Goal: Check status: Check status

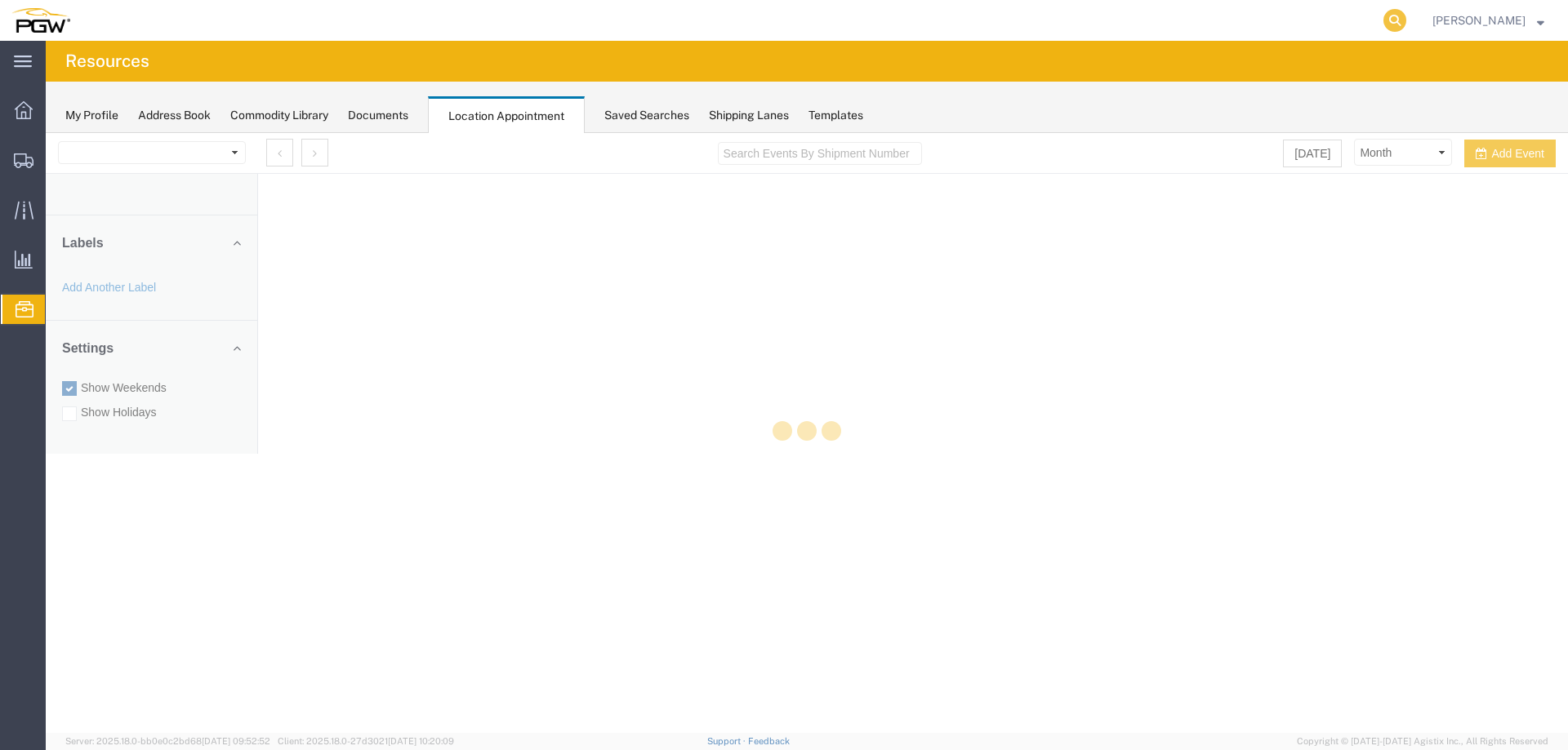
click at [1406, 20] on icon at bounding box center [1395, 20] width 23 height 23
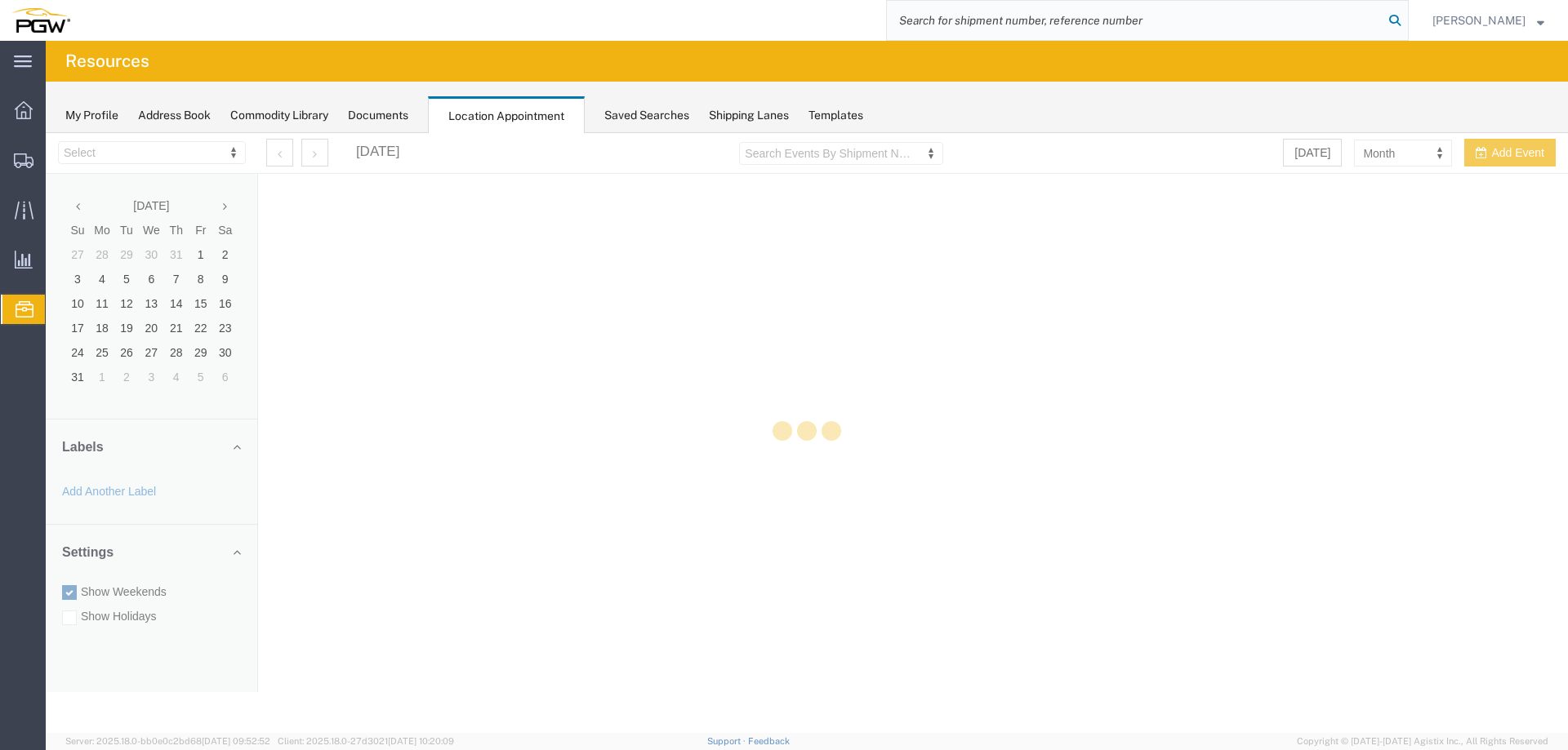
select select "28253"
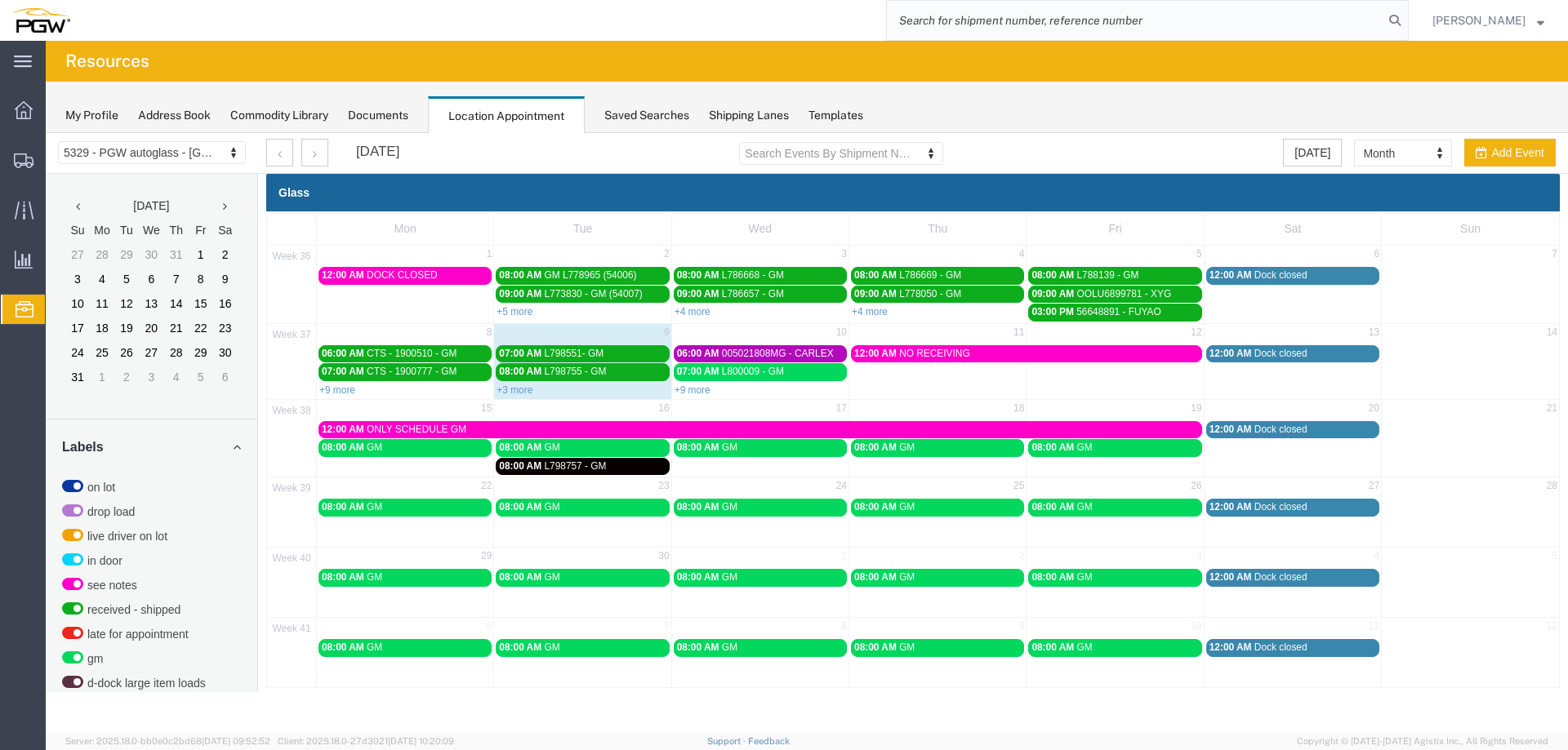
paste input "667782"
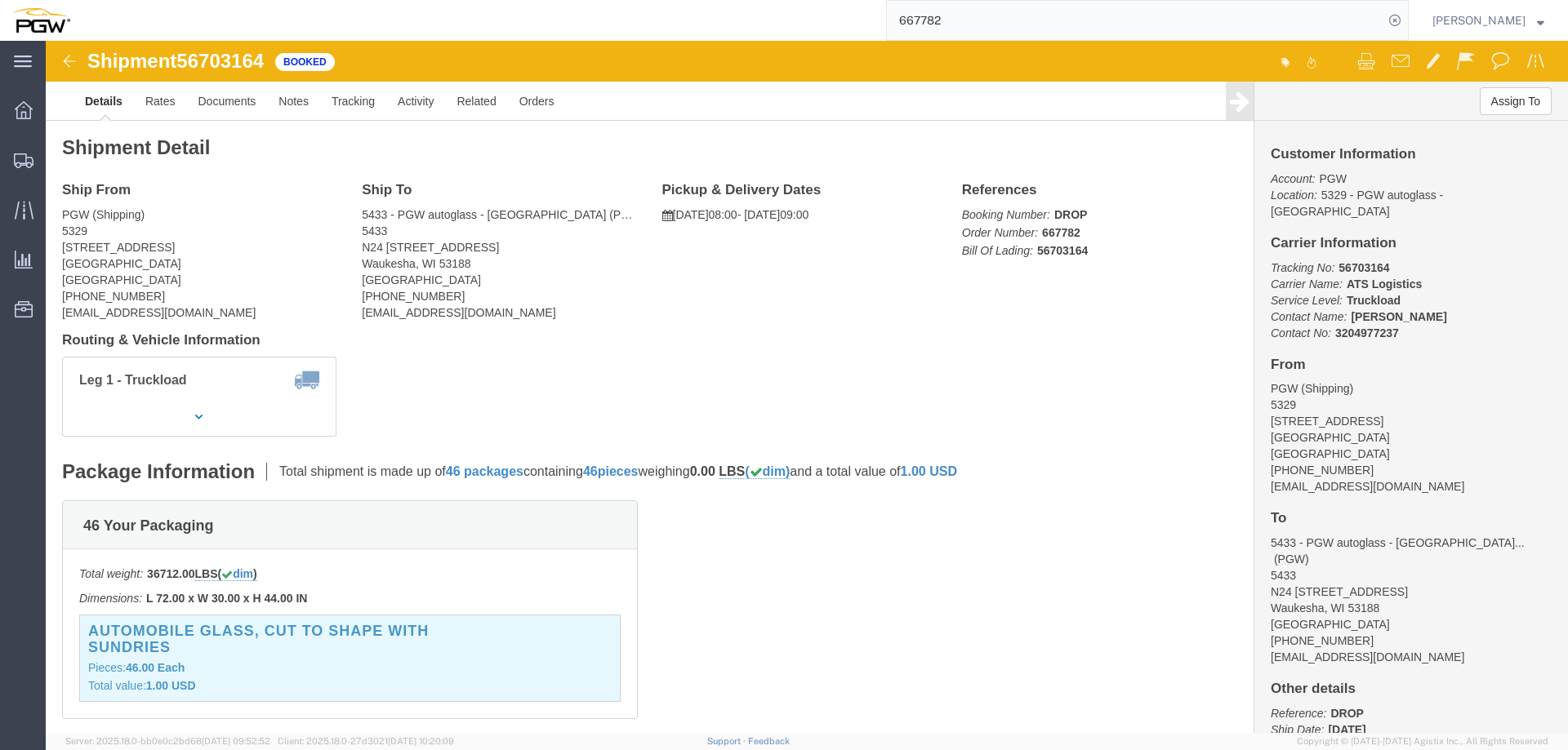
click at [1069, 16] on input "667782" at bounding box center [1136, 20] width 497 height 39
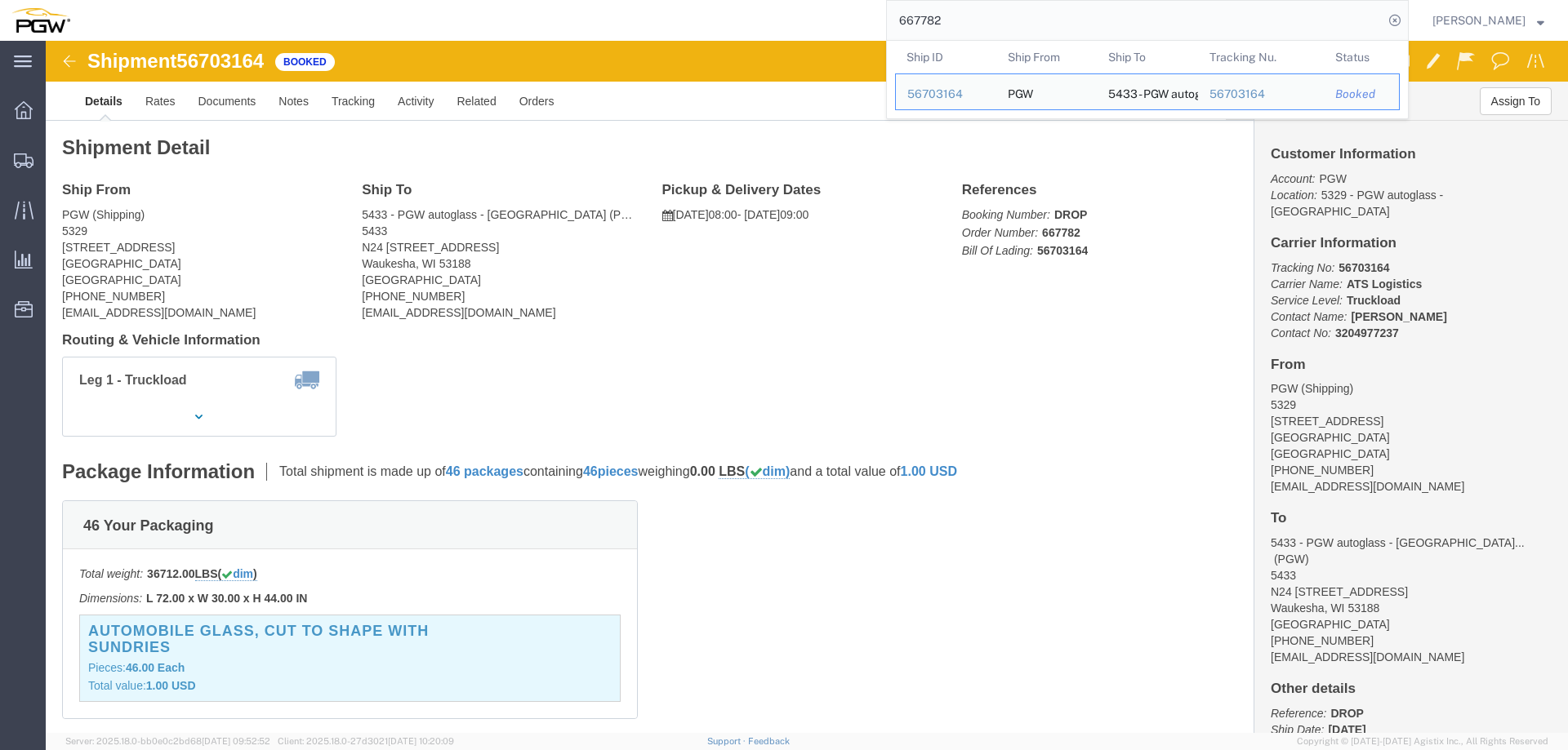
paste input "803"
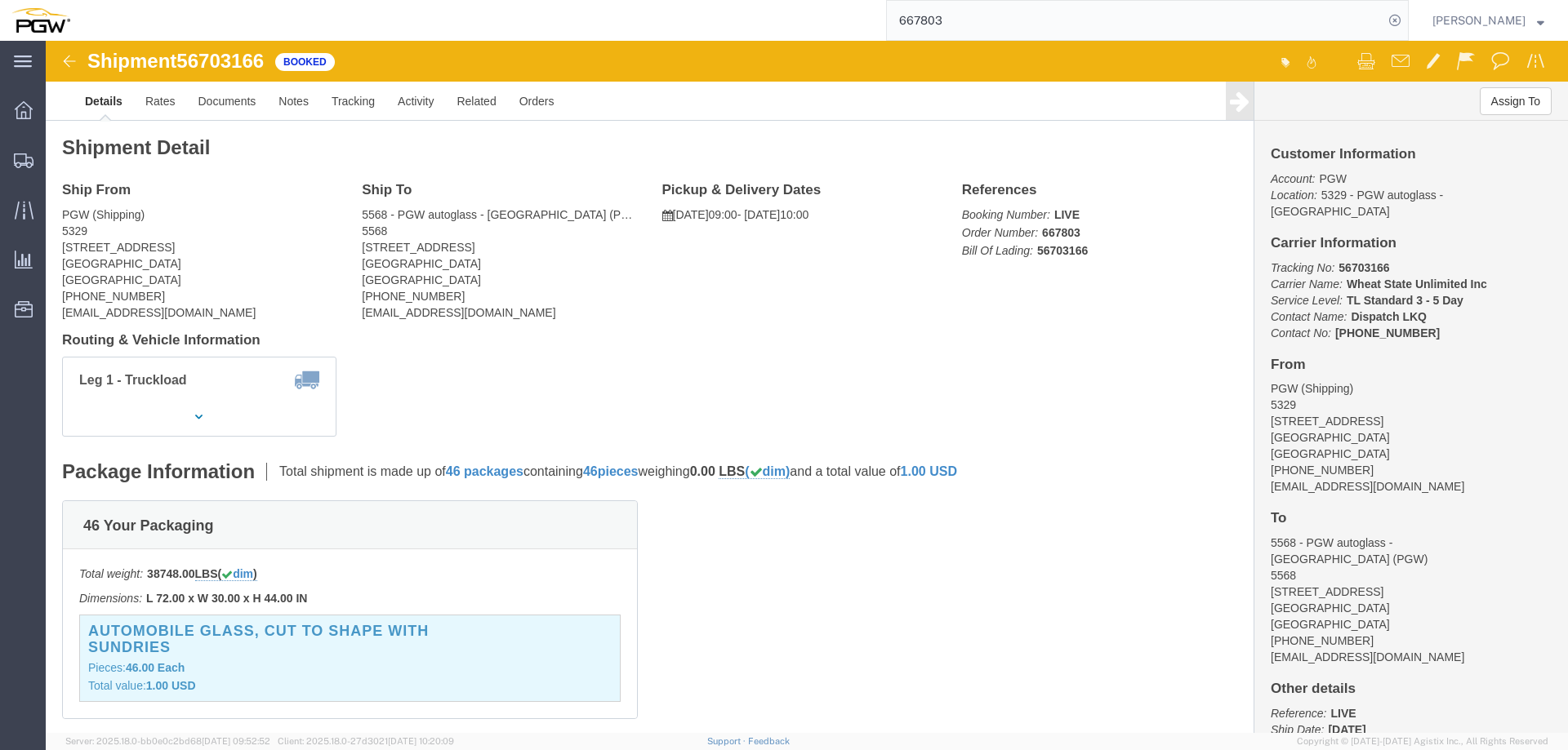
click at [1251, 27] on input "667803" at bounding box center [1136, 20] width 497 height 39
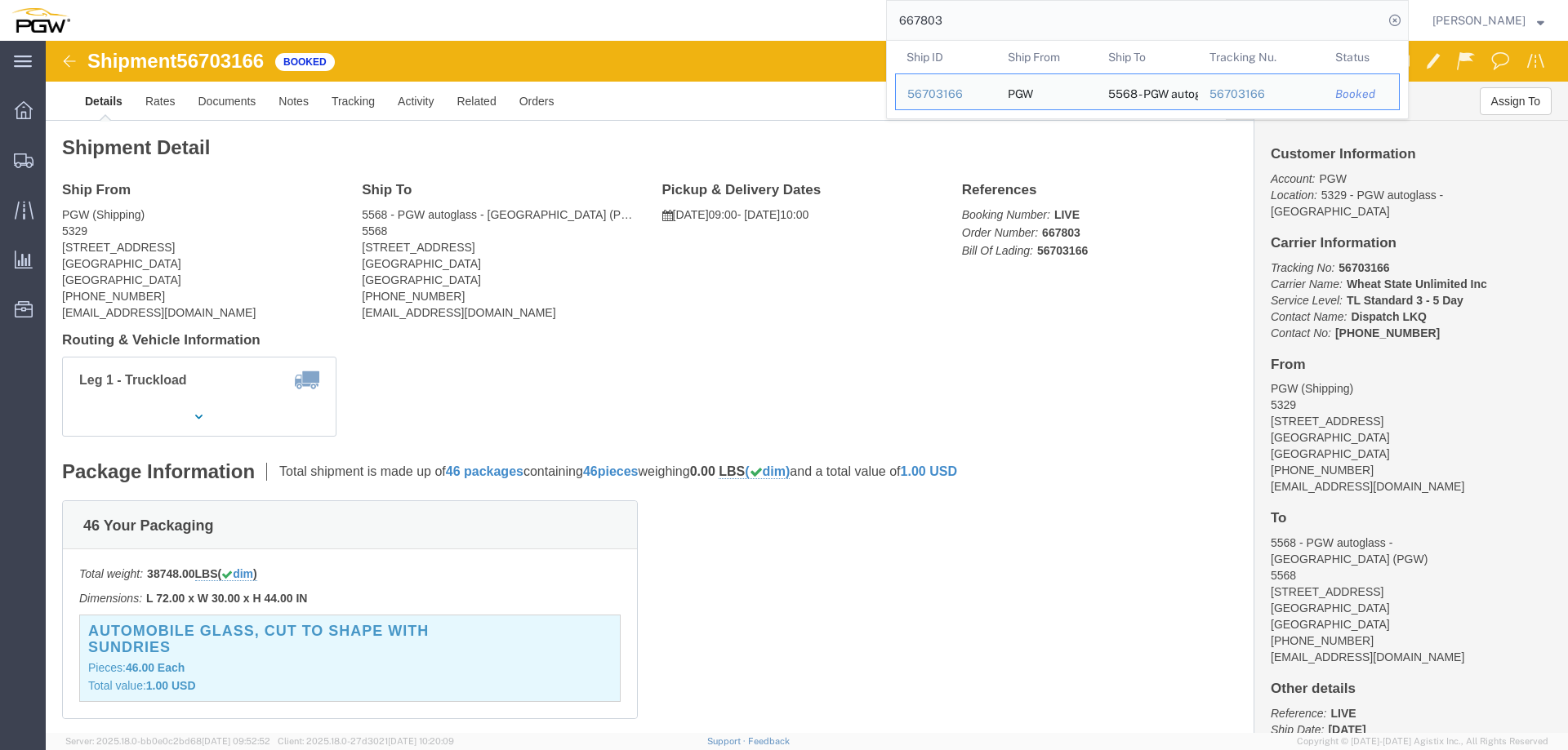
click at [1251, 27] on input "667803" at bounding box center [1136, 20] width 497 height 39
paste input "795"
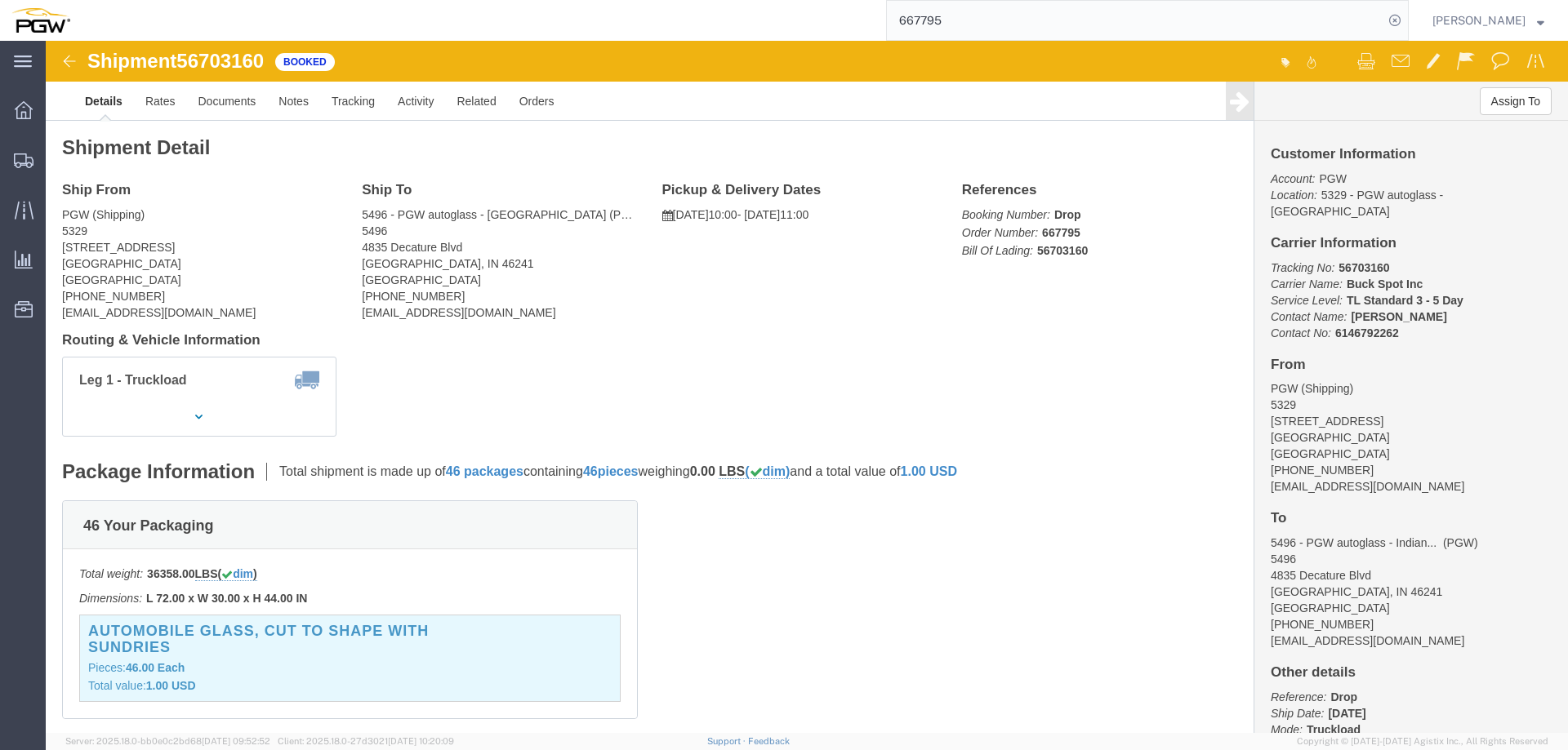
click at [1142, 30] on input "667795" at bounding box center [1136, 20] width 497 height 39
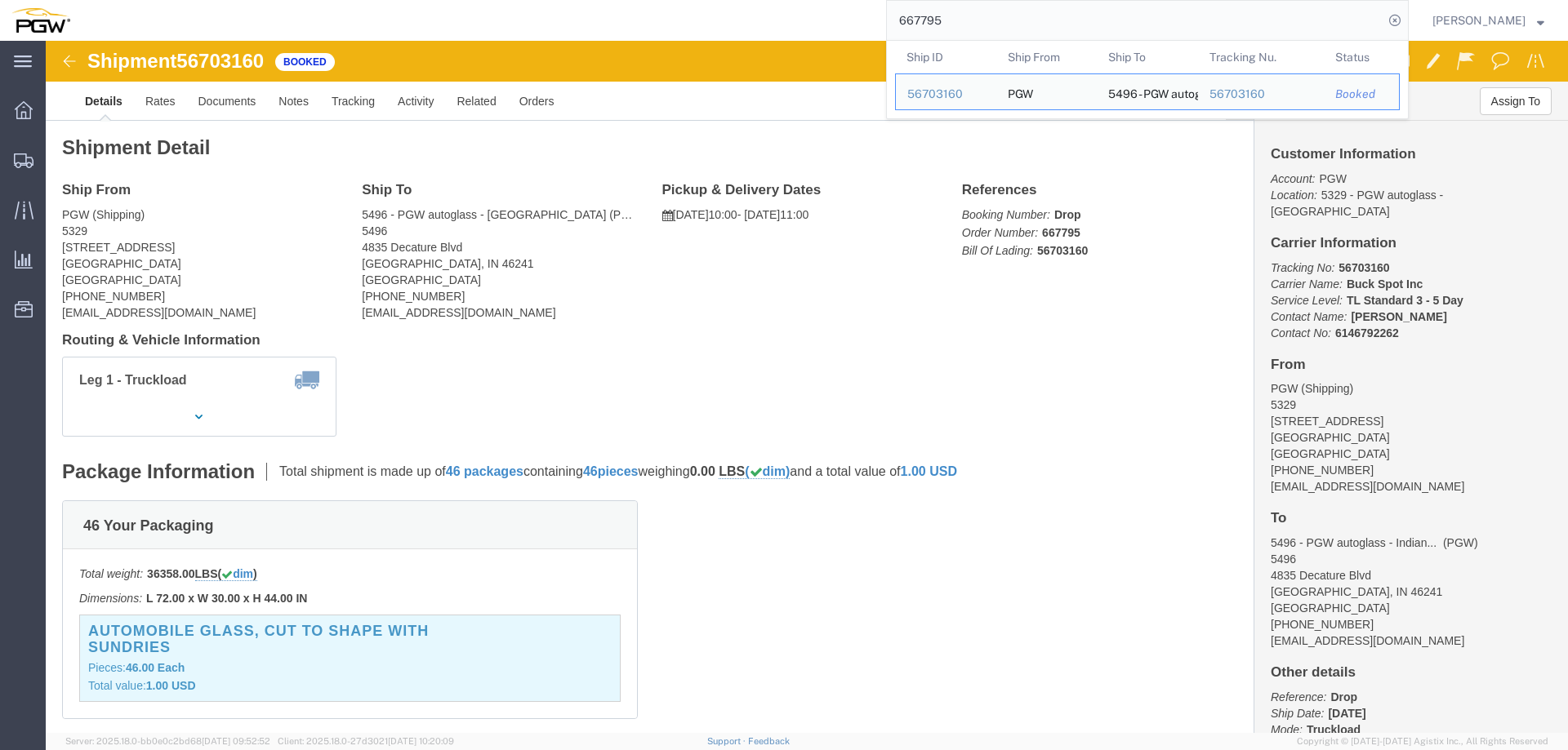
click at [1142, 30] on input "667795" at bounding box center [1136, 20] width 497 height 39
paste input "820"
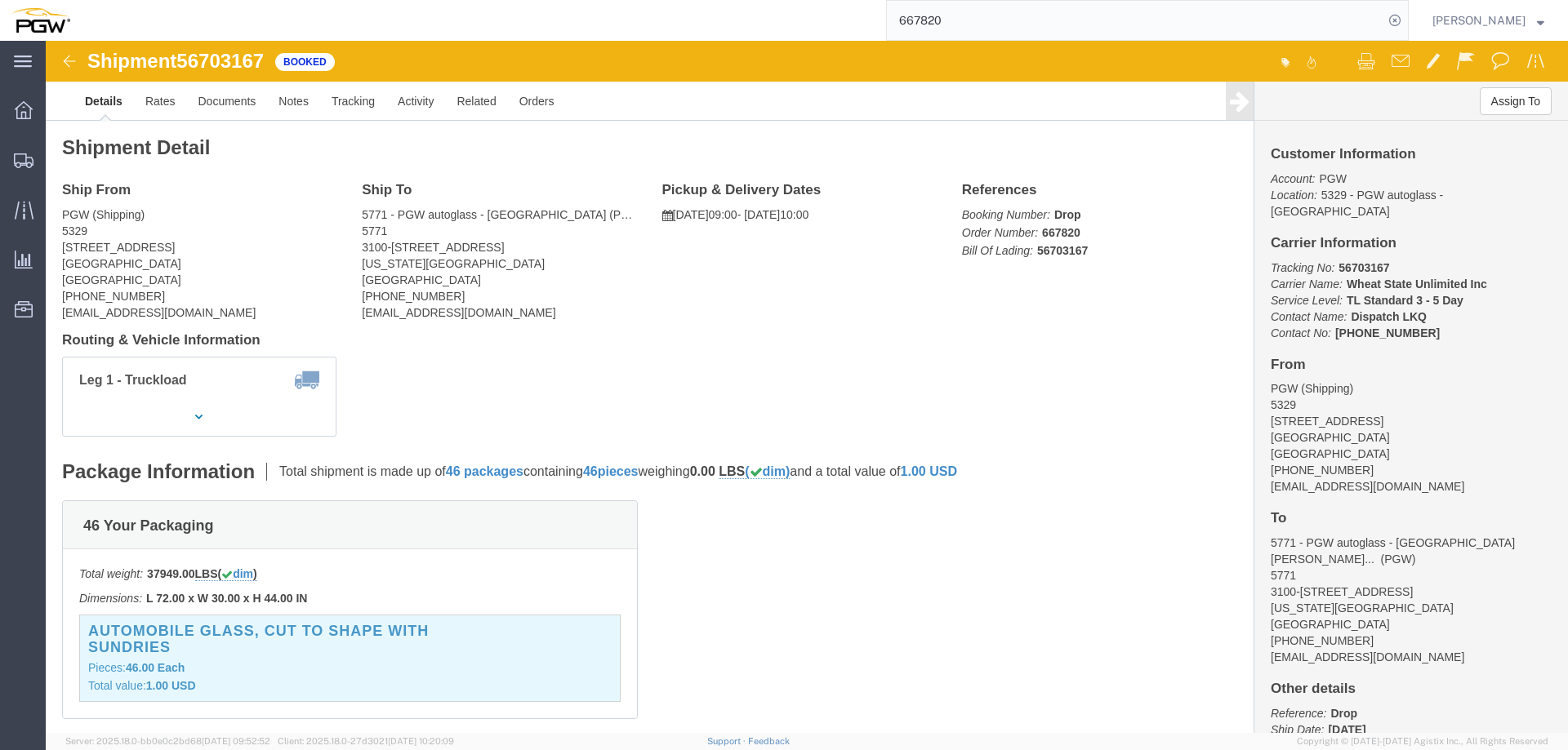
click at [1102, 11] on input "667820" at bounding box center [1136, 20] width 497 height 39
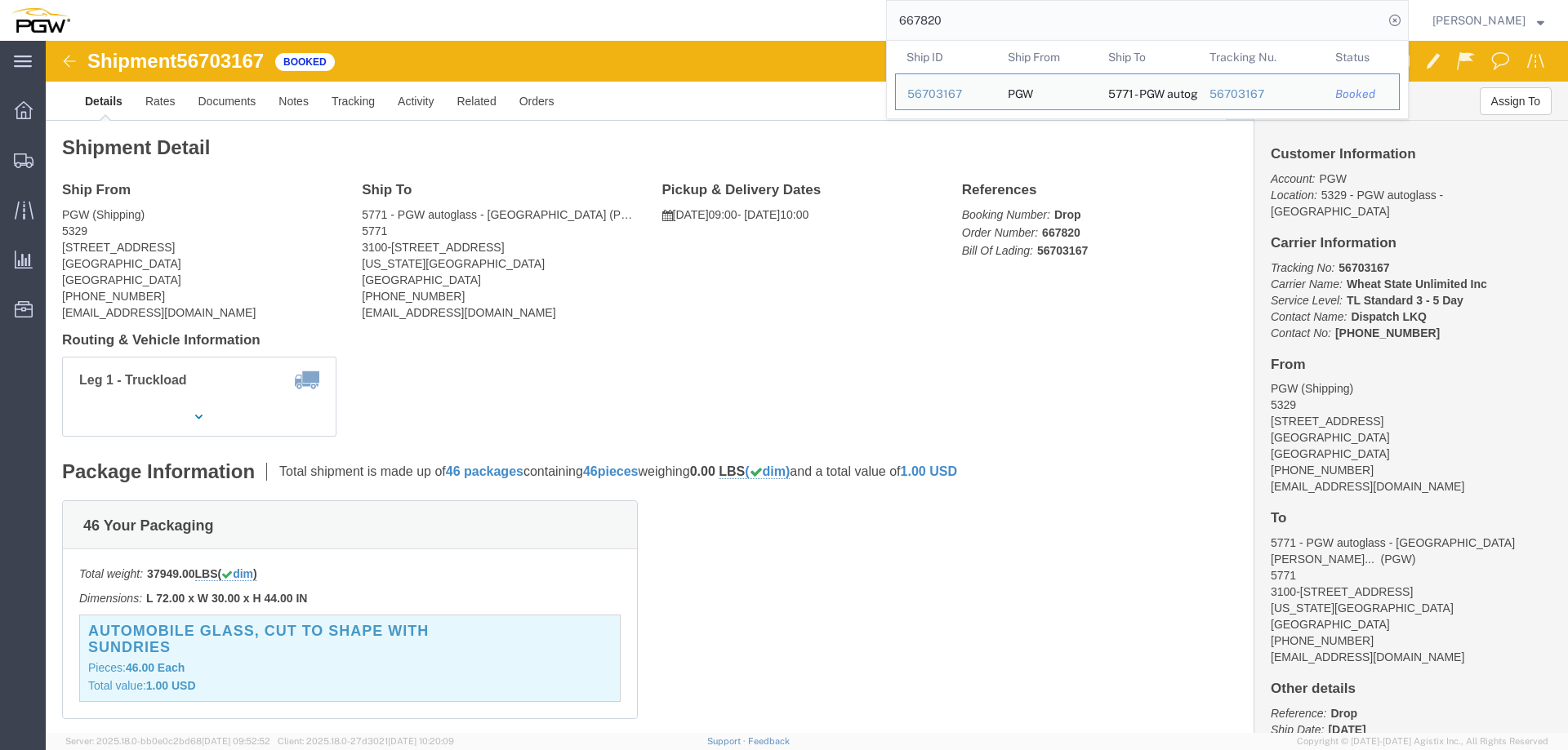
paste input "799"
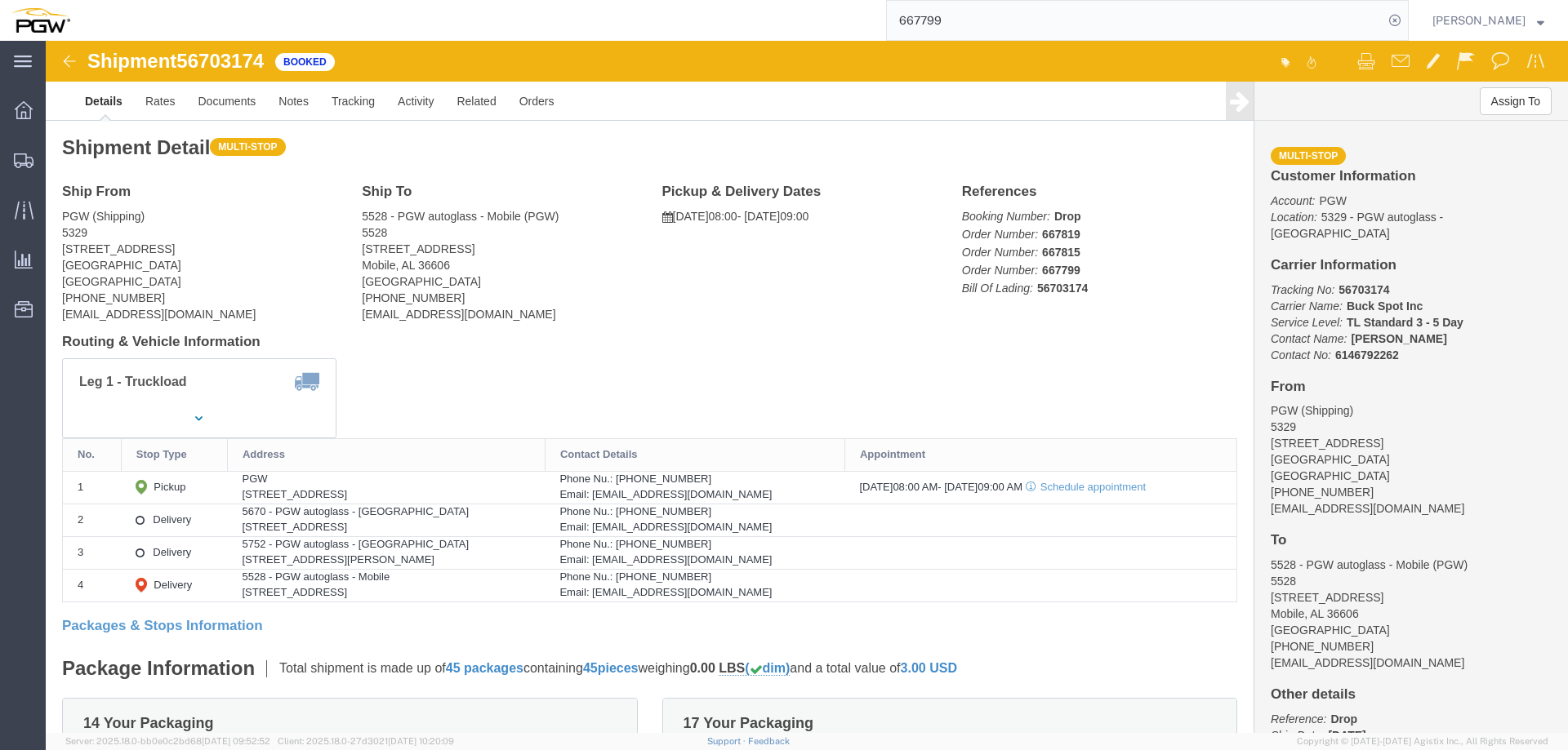
click at [1198, 21] on input "667799" at bounding box center [1136, 20] width 497 height 39
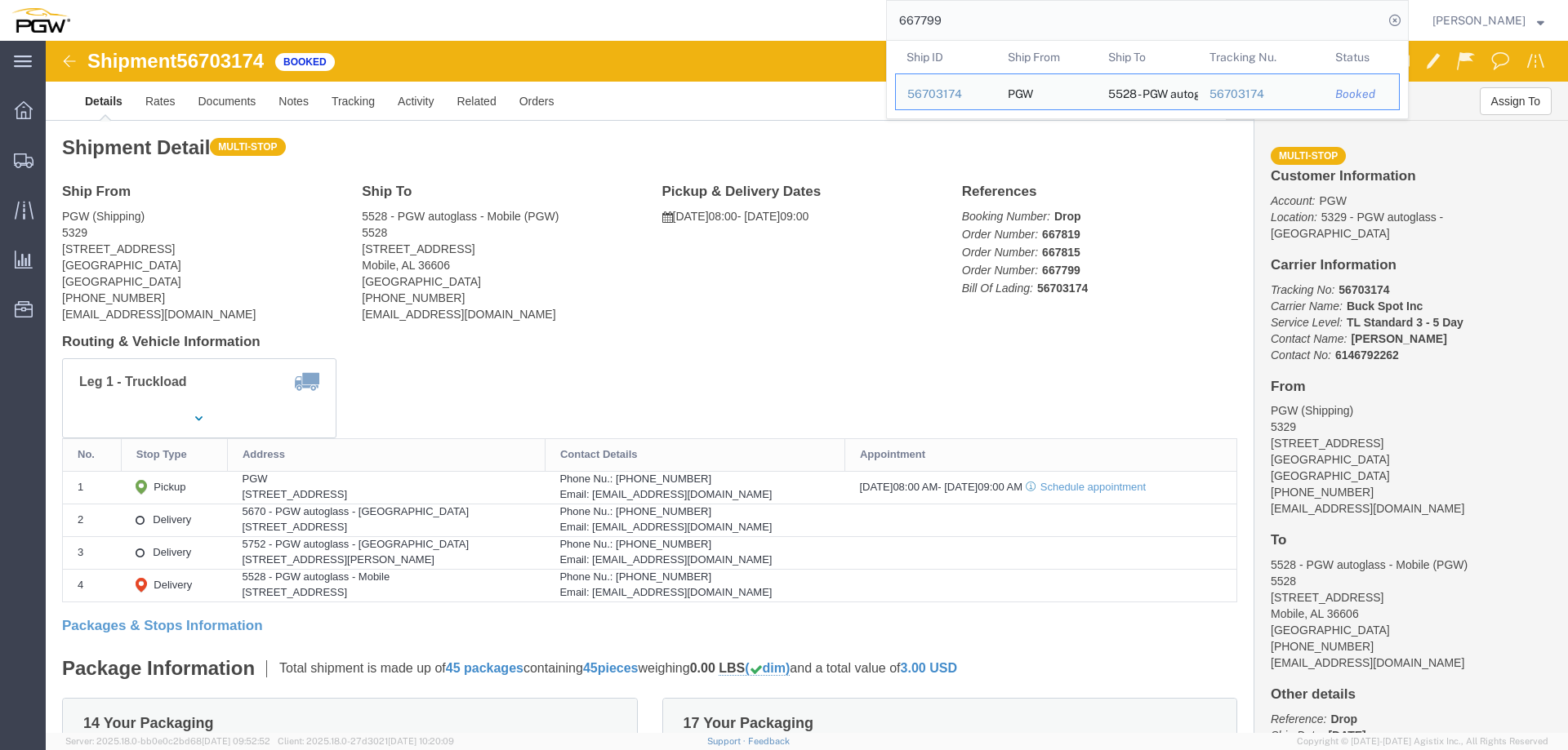
click at [1198, 21] on input "667799" at bounding box center [1136, 20] width 497 height 39
paste input "77"
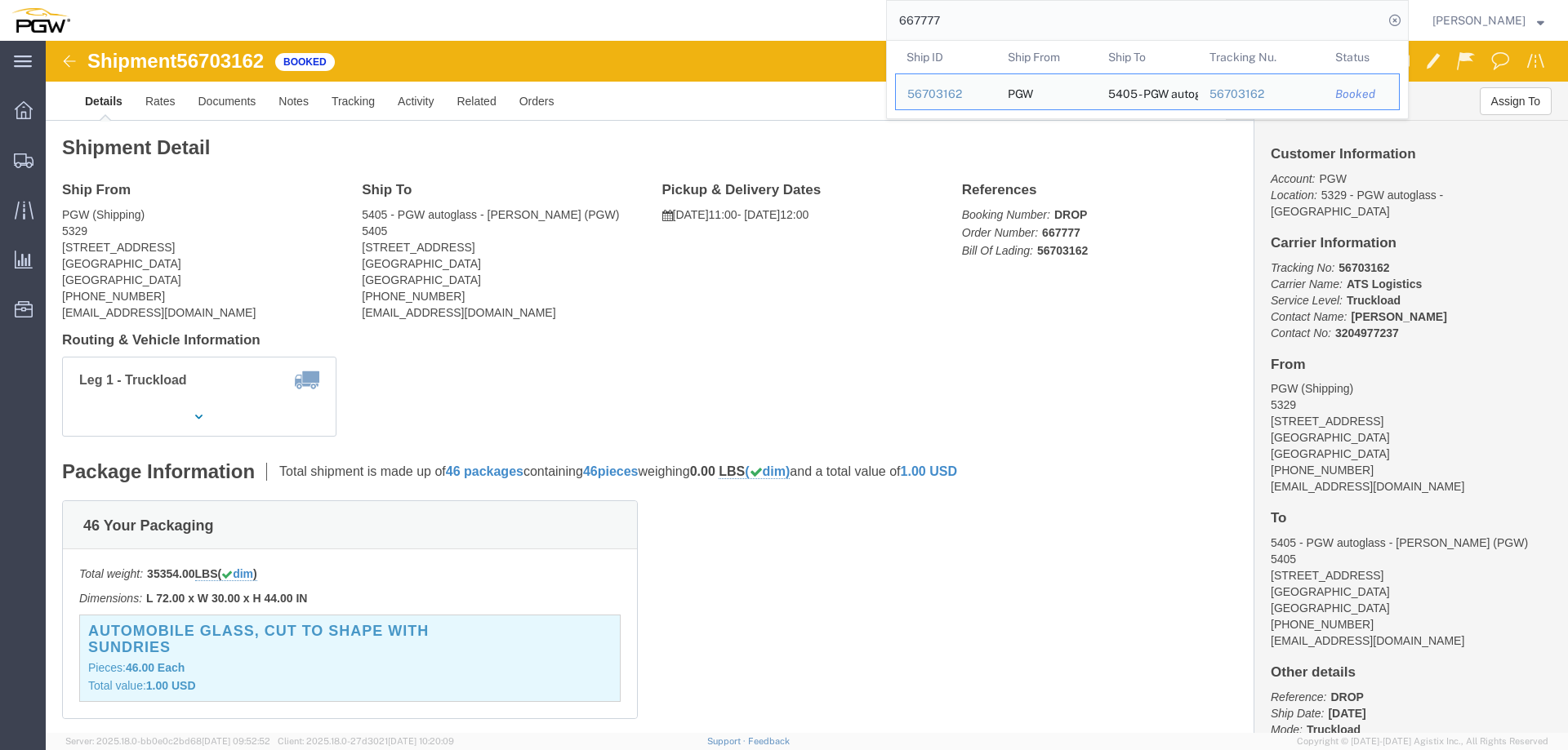
click at [1032, 23] on input "667777" at bounding box center [1136, 20] width 497 height 39
paste input "8046"
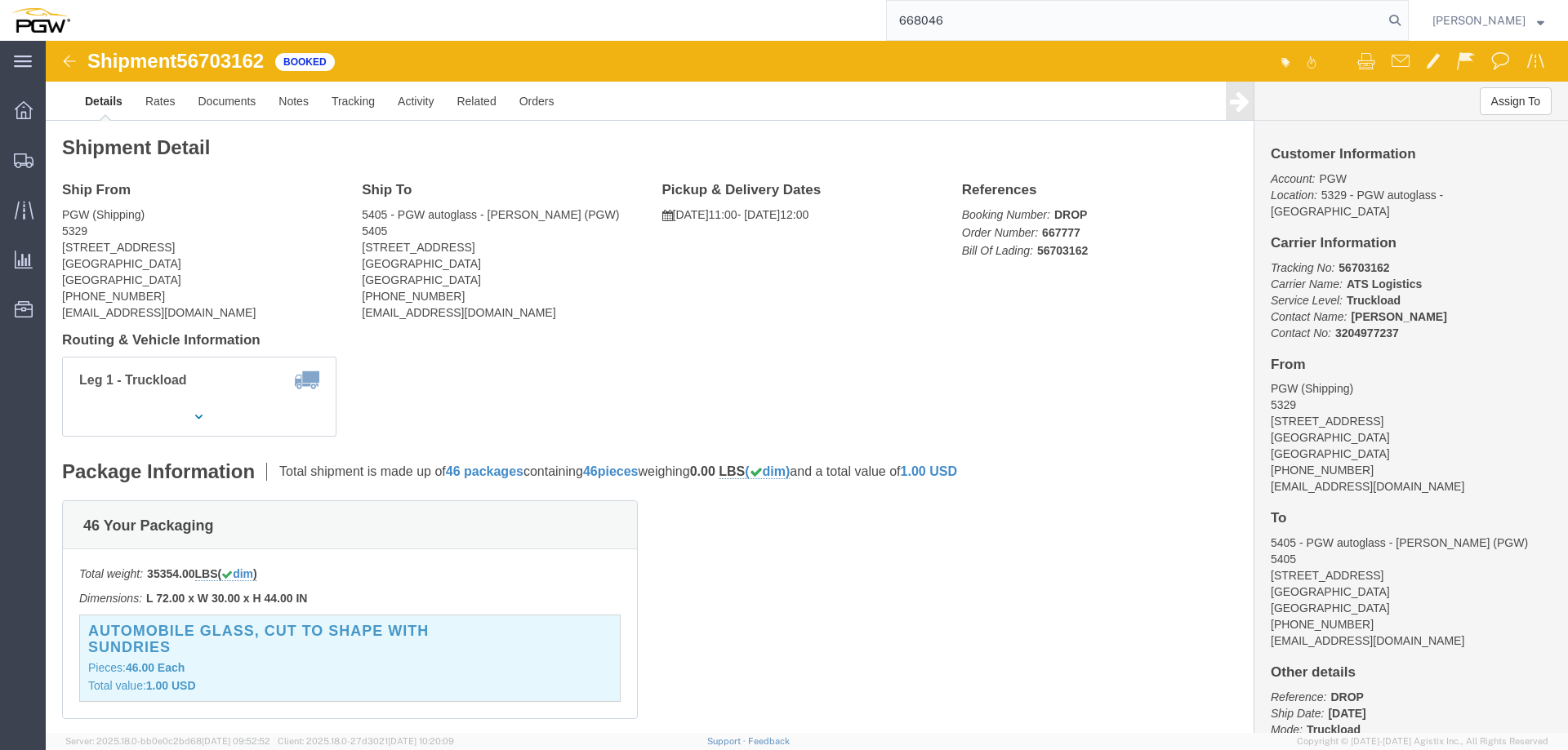
type input "668046"
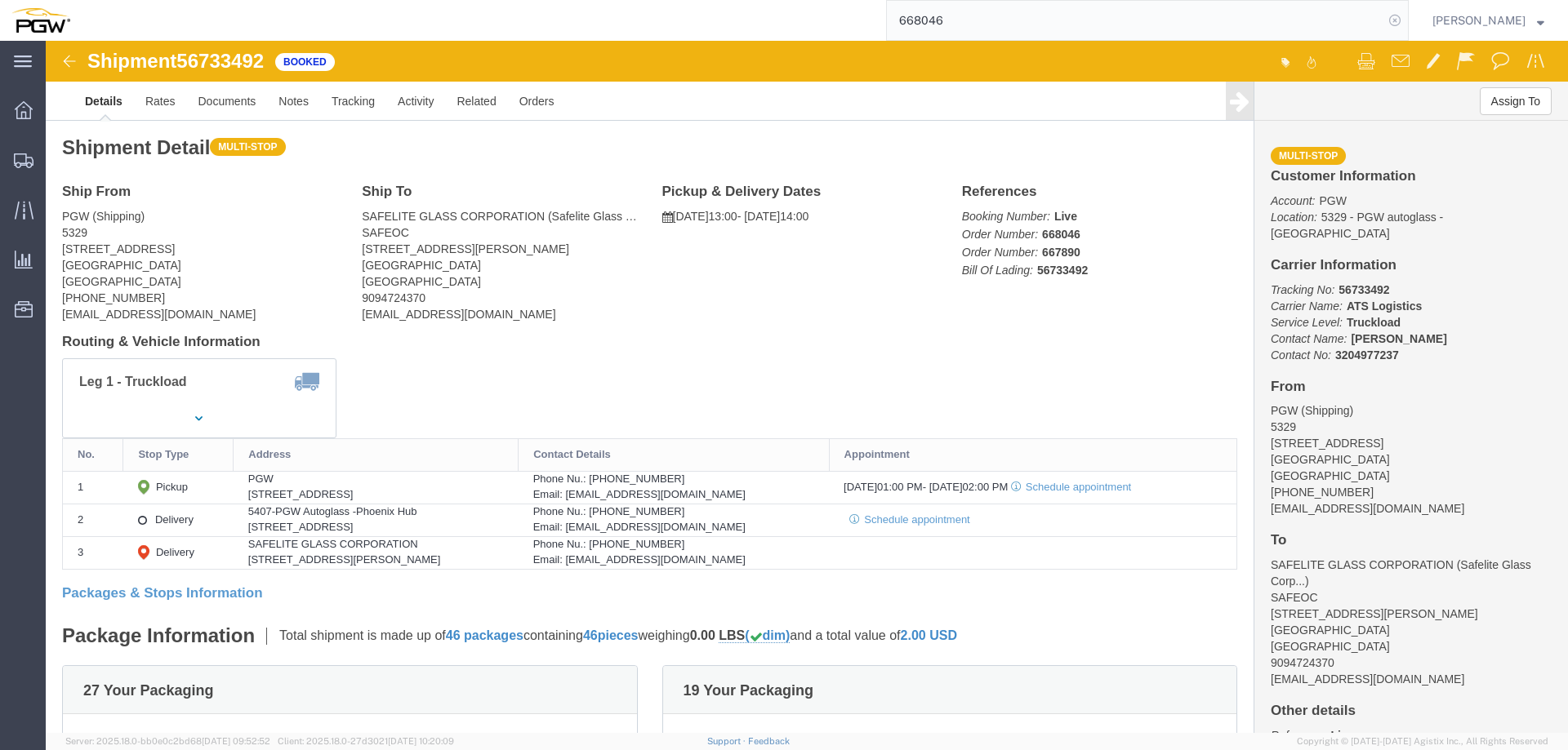
click at [1405, 16] on icon at bounding box center [1395, 20] width 23 height 23
click at [0, 0] on span "Location Appointment" at bounding box center [0, 0] width 0 height 0
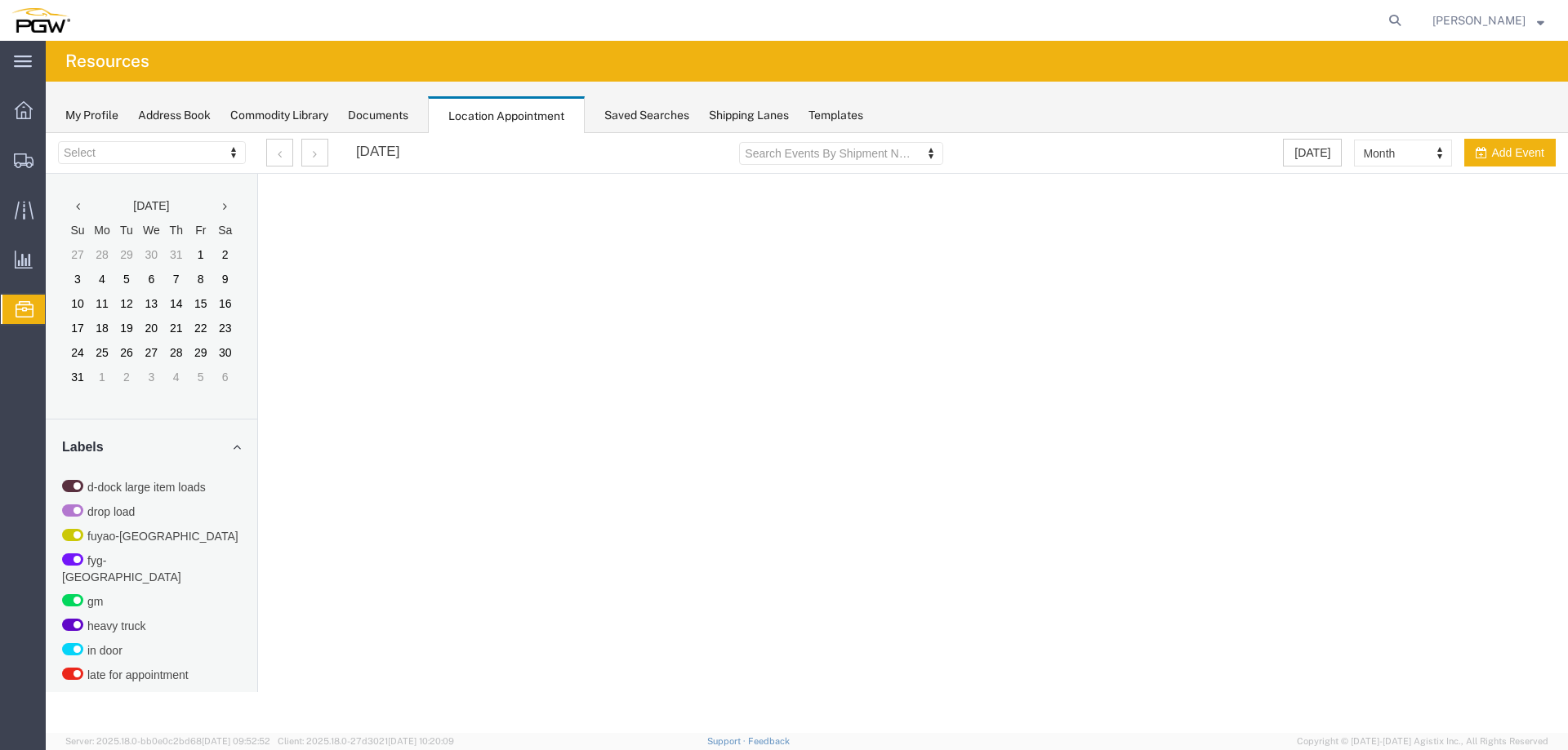
select select "28253"
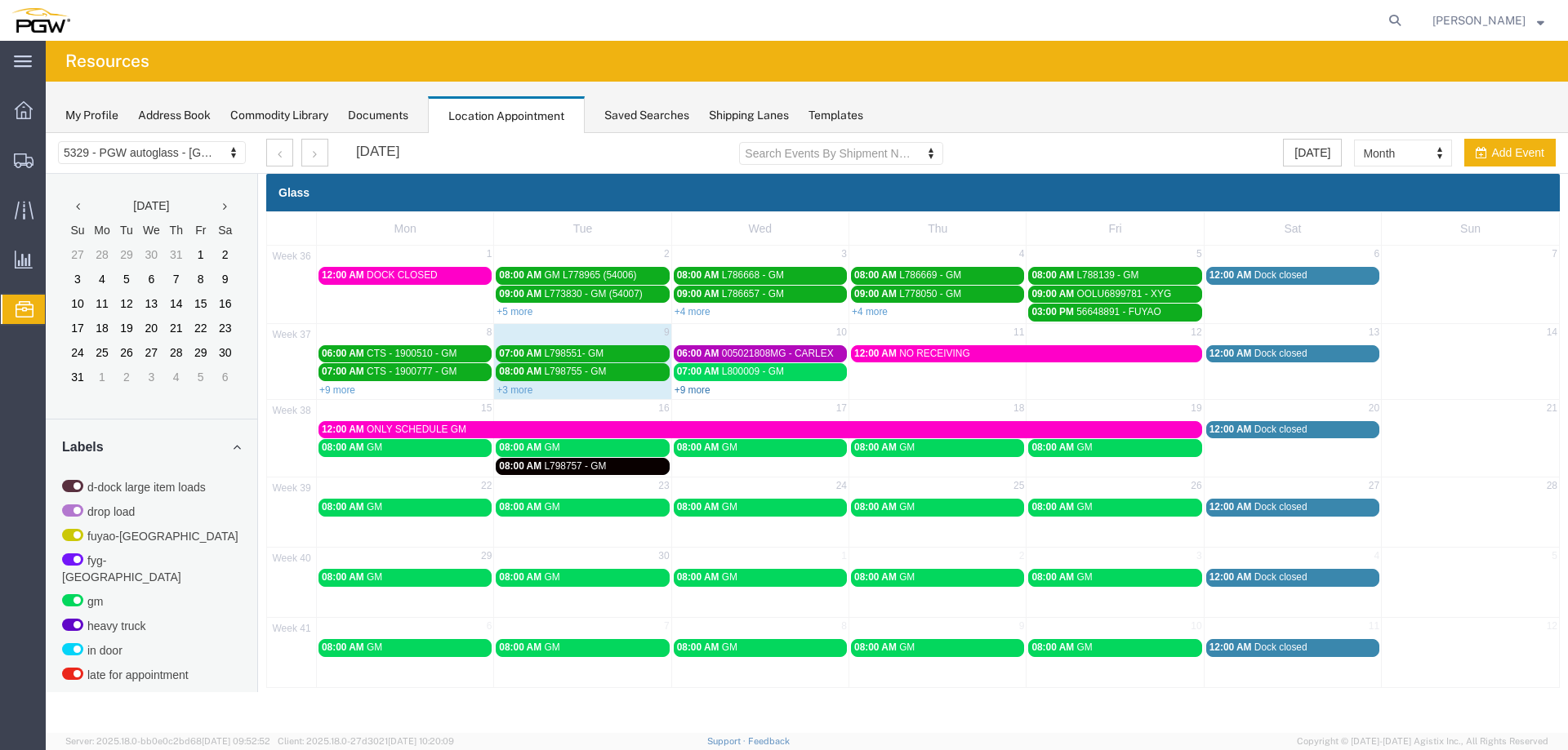
click at [695, 392] on link "+9 more" at bounding box center [693, 390] width 36 height 11
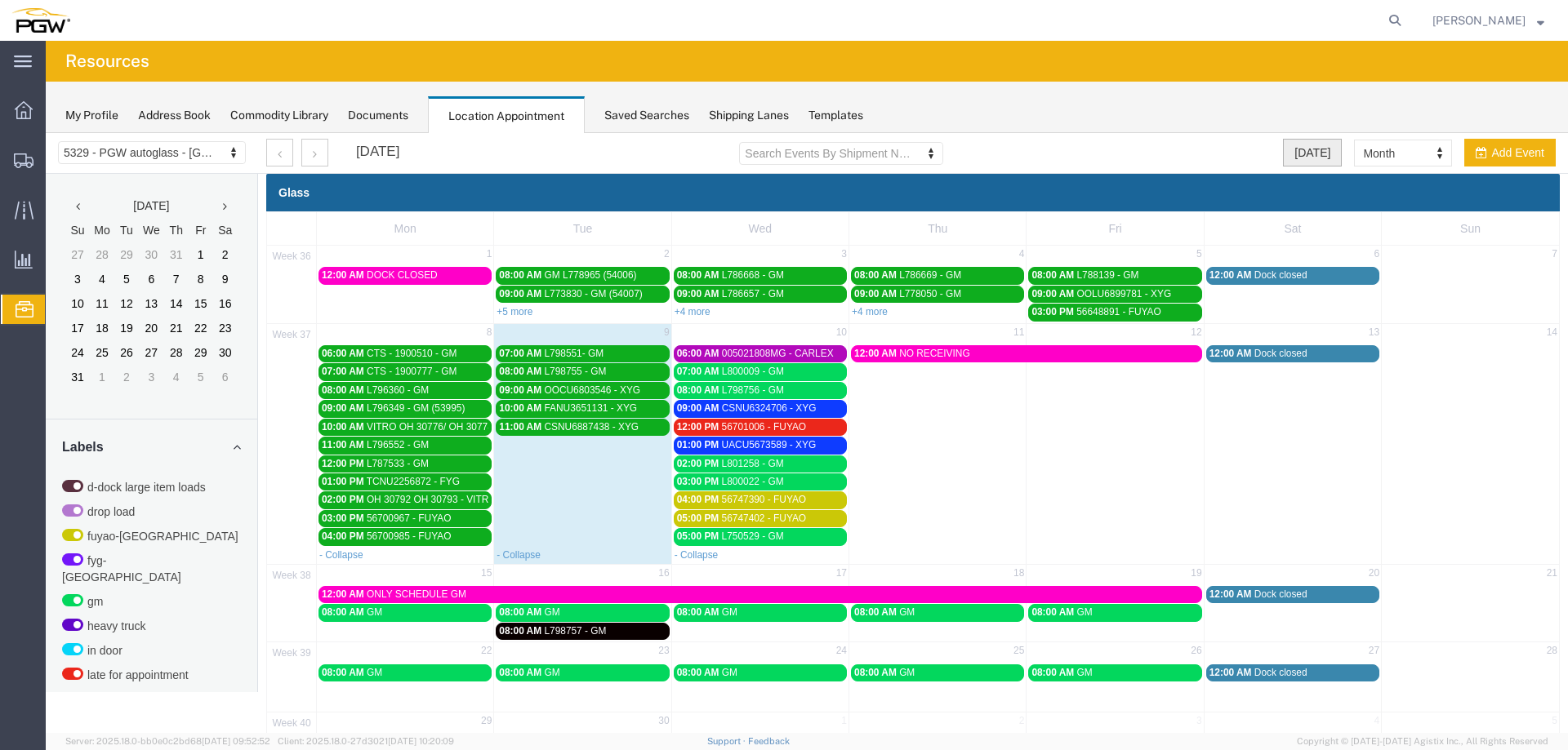
click at [1293, 150] on button "[DATE]" at bounding box center [1313, 152] width 59 height 28
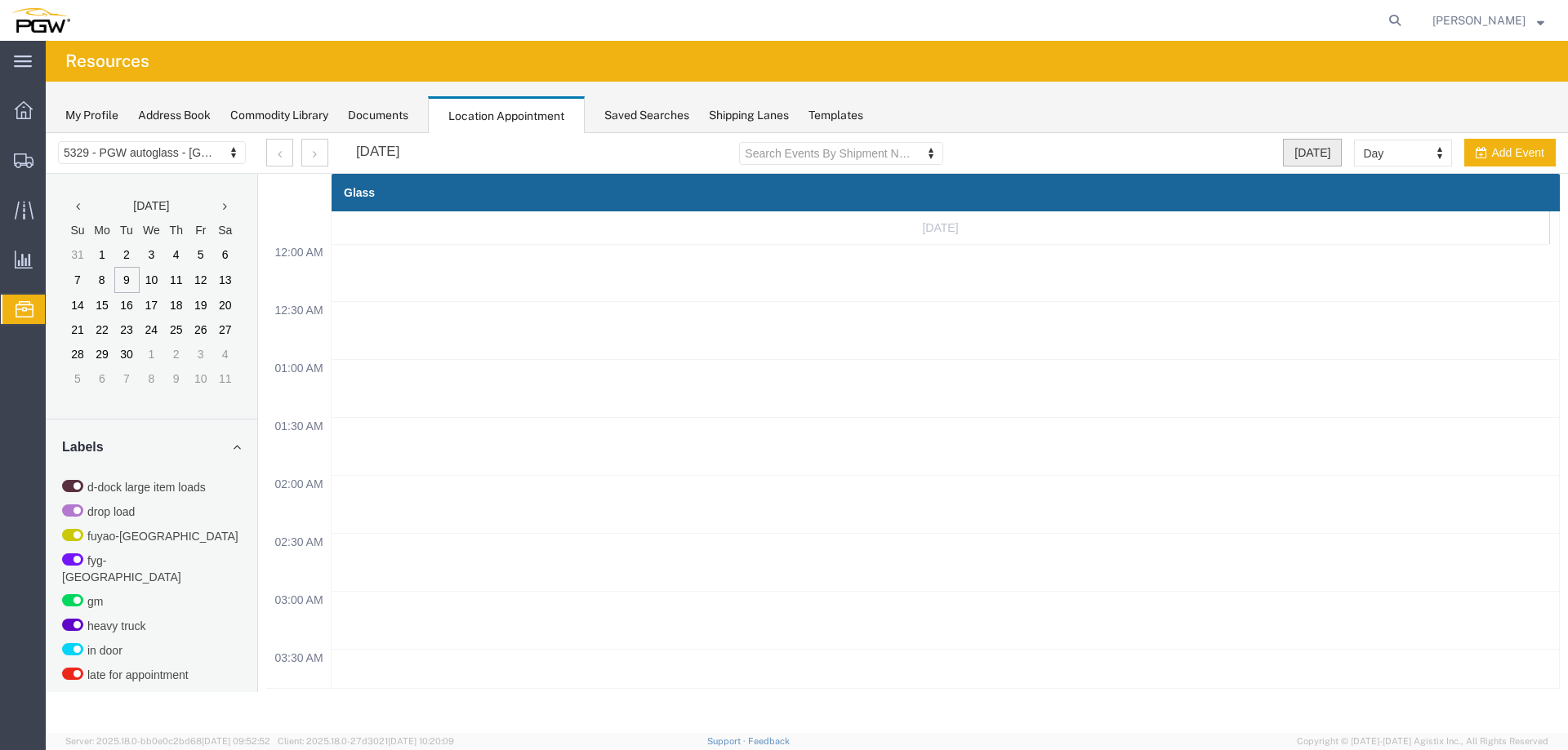
scroll to position [697, 0]
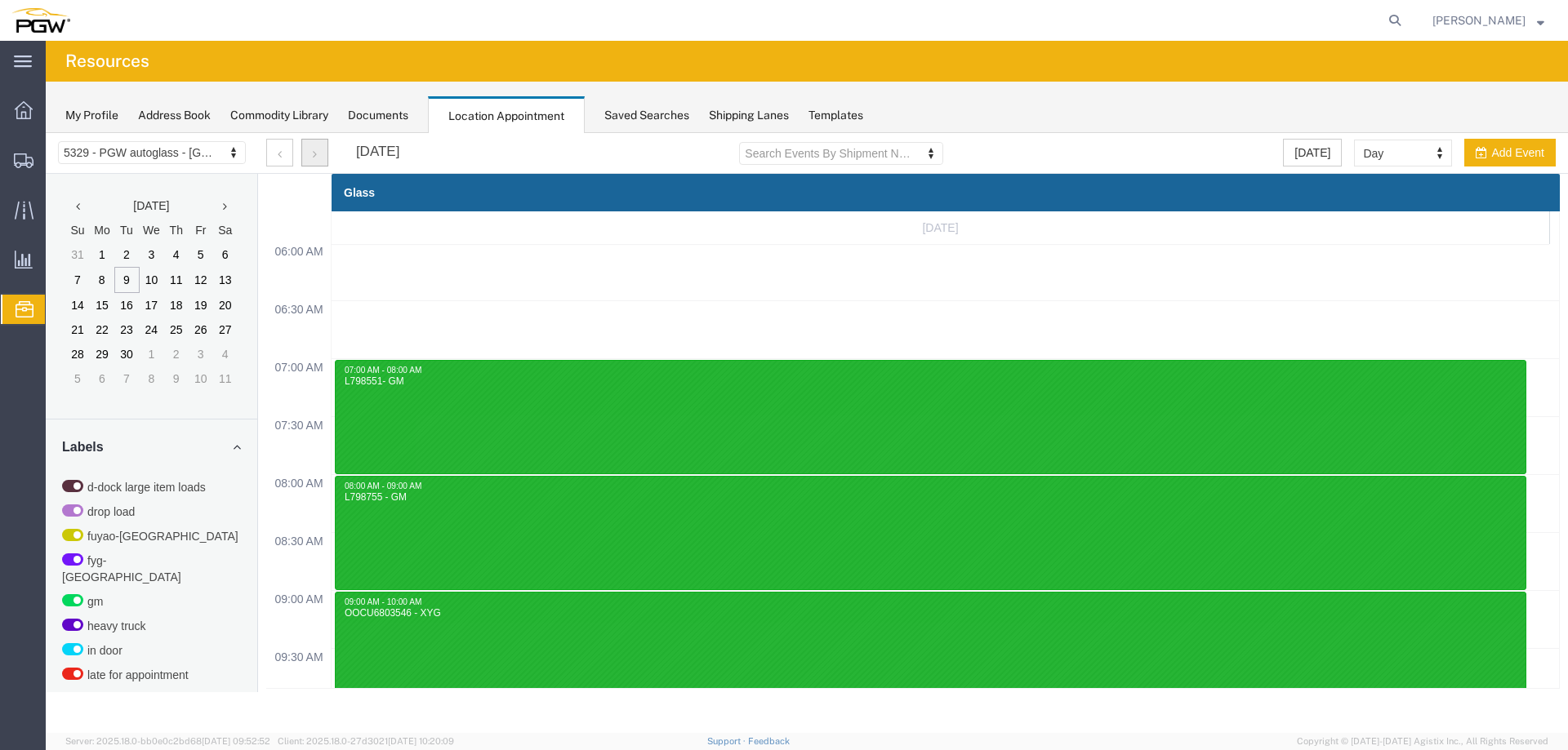
click at [312, 158] on button "button" at bounding box center [315, 152] width 27 height 28
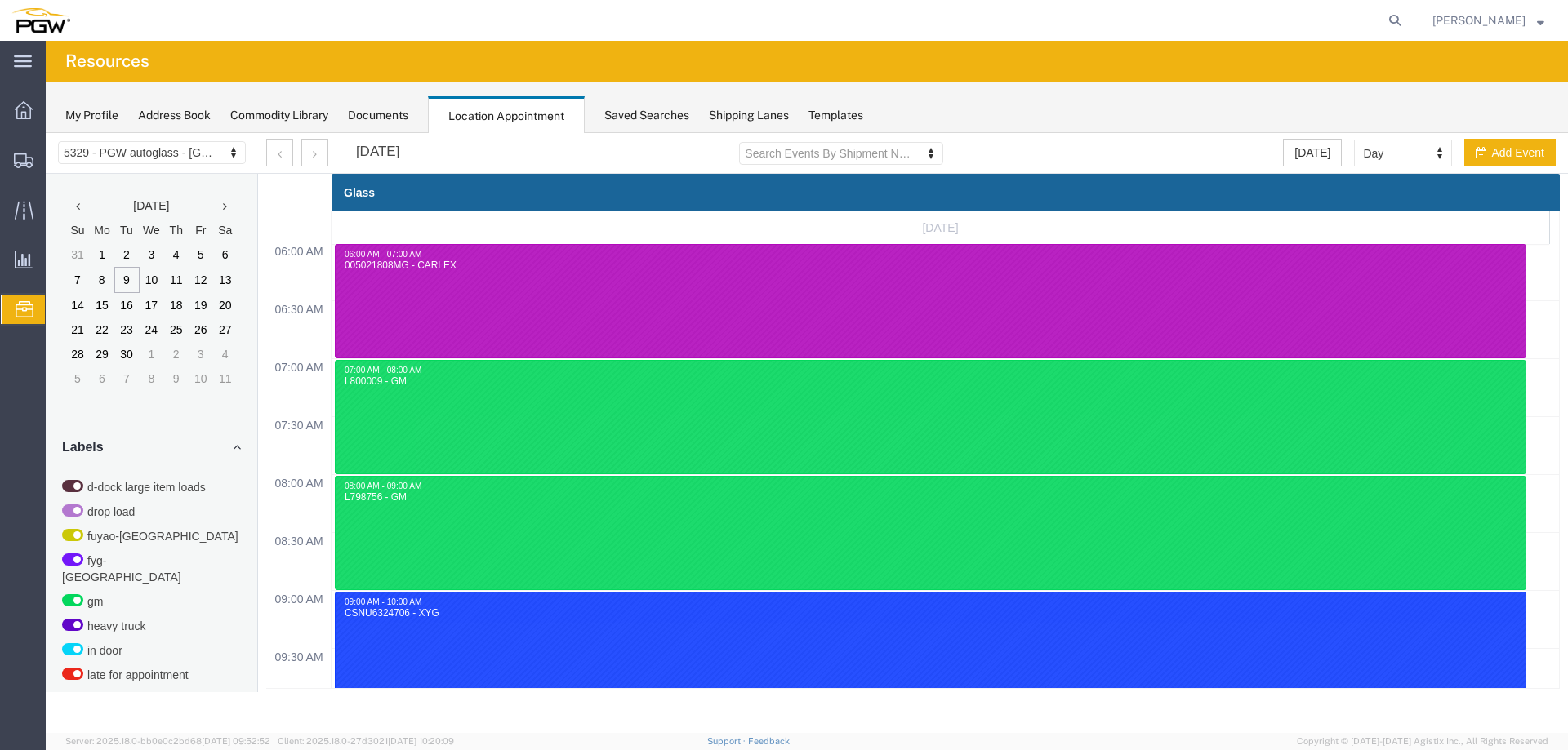
click at [1405, 169] on div "[DATE] Search Events By Shipment Number Clear Filter [DATE] Day Month Week Day …" at bounding box center [911, 153] width 1315 height 41
